Goal: Task Accomplishment & Management: Manage account settings

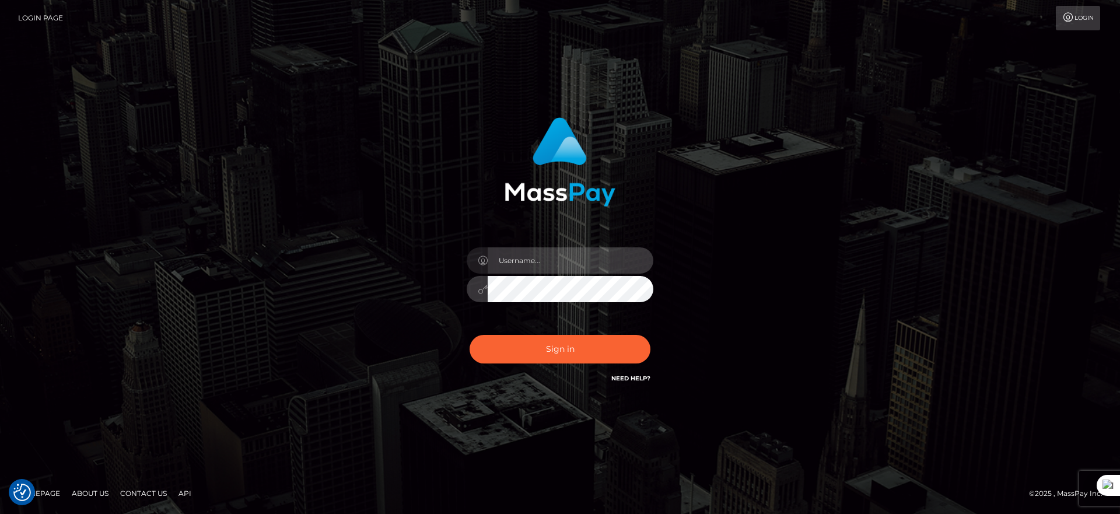
click at [538, 255] on input "text" at bounding box center [571, 260] width 166 height 26
click at [577, 262] on input "text" at bounding box center [571, 260] width 166 height 26
type input "majdh"
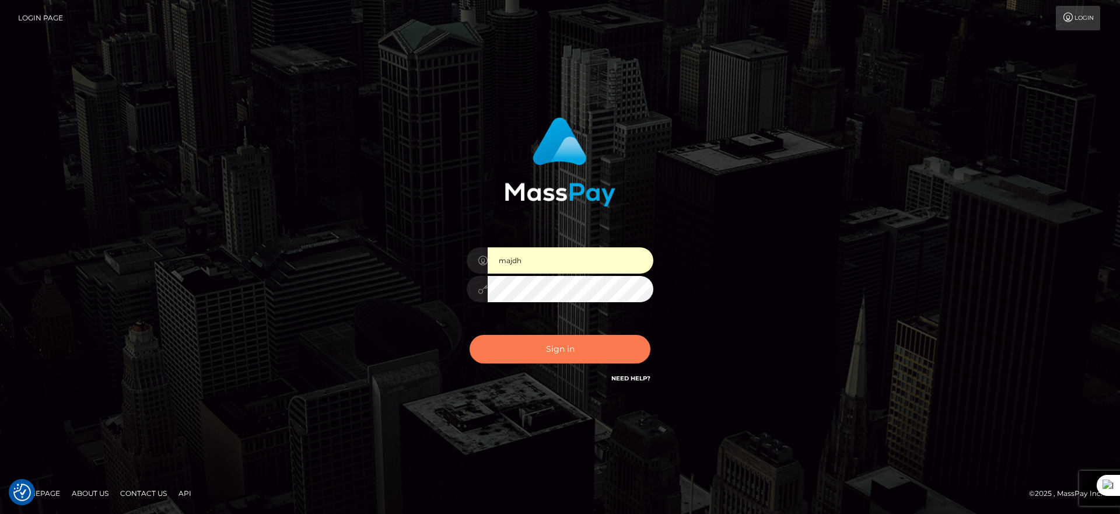
click at [562, 359] on button "Sign in" at bounding box center [559, 349] width 181 height 29
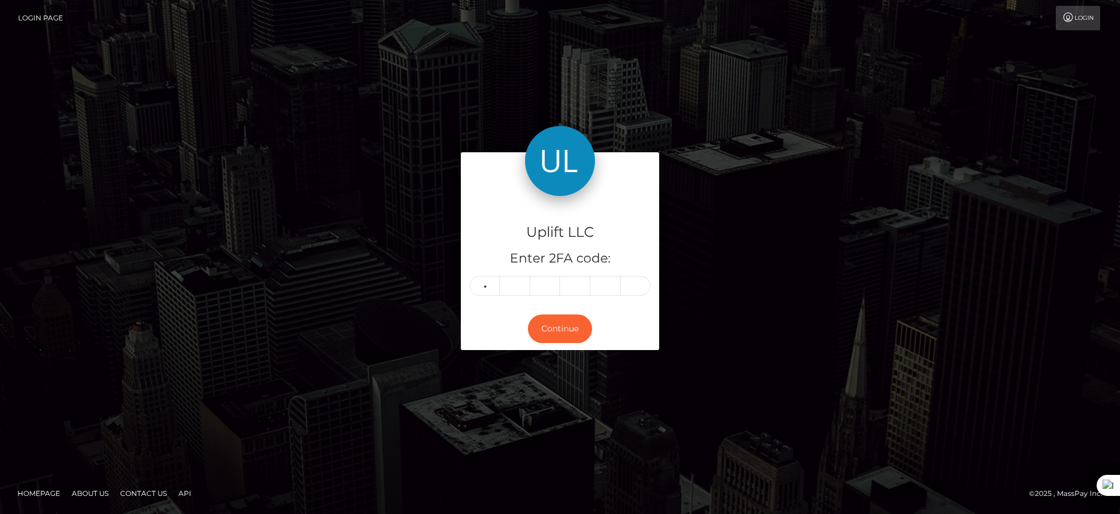
type input "9"
type input "7"
type input "3"
type input "4"
type input "0"
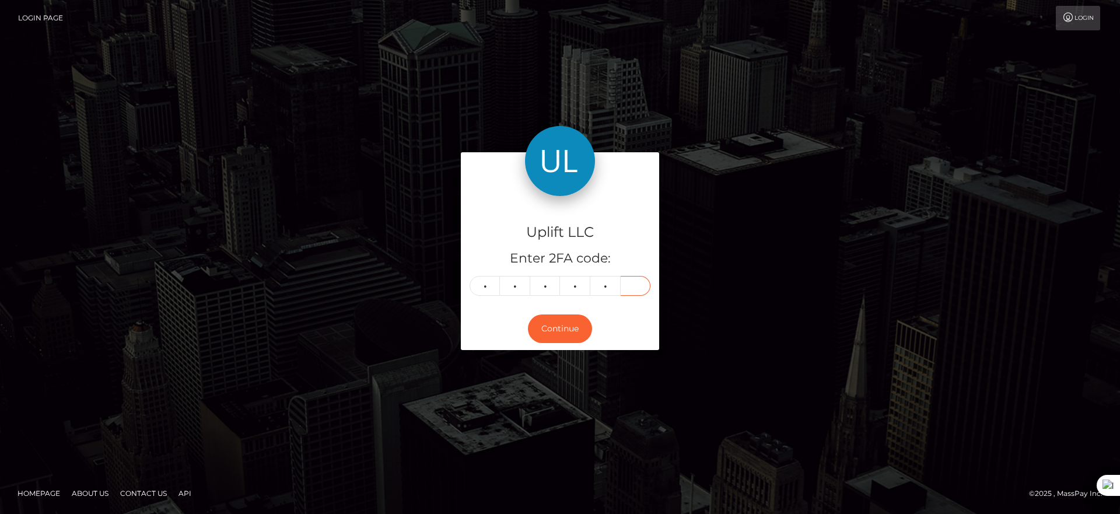
type input "3"
